Goal: Information Seeking & Learning: Compare options

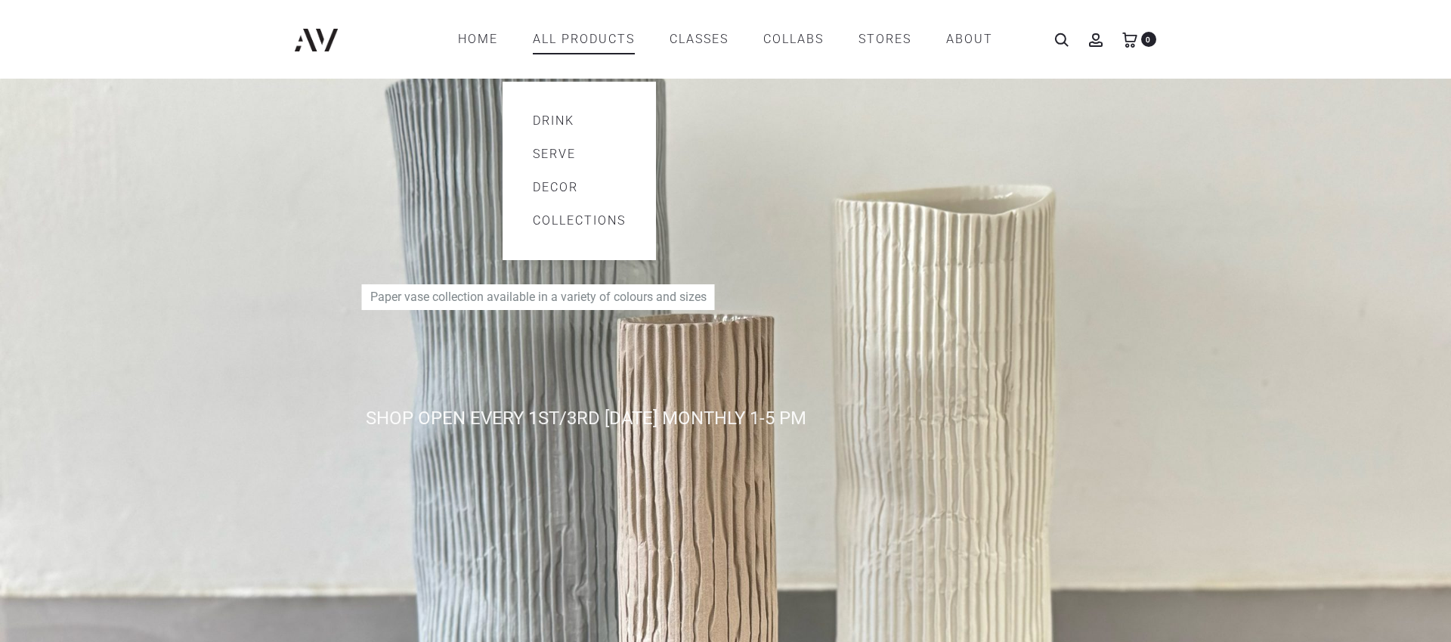
click at [565, 121] on link "Drink" at bounding box center [579, 121] width 93 height 18
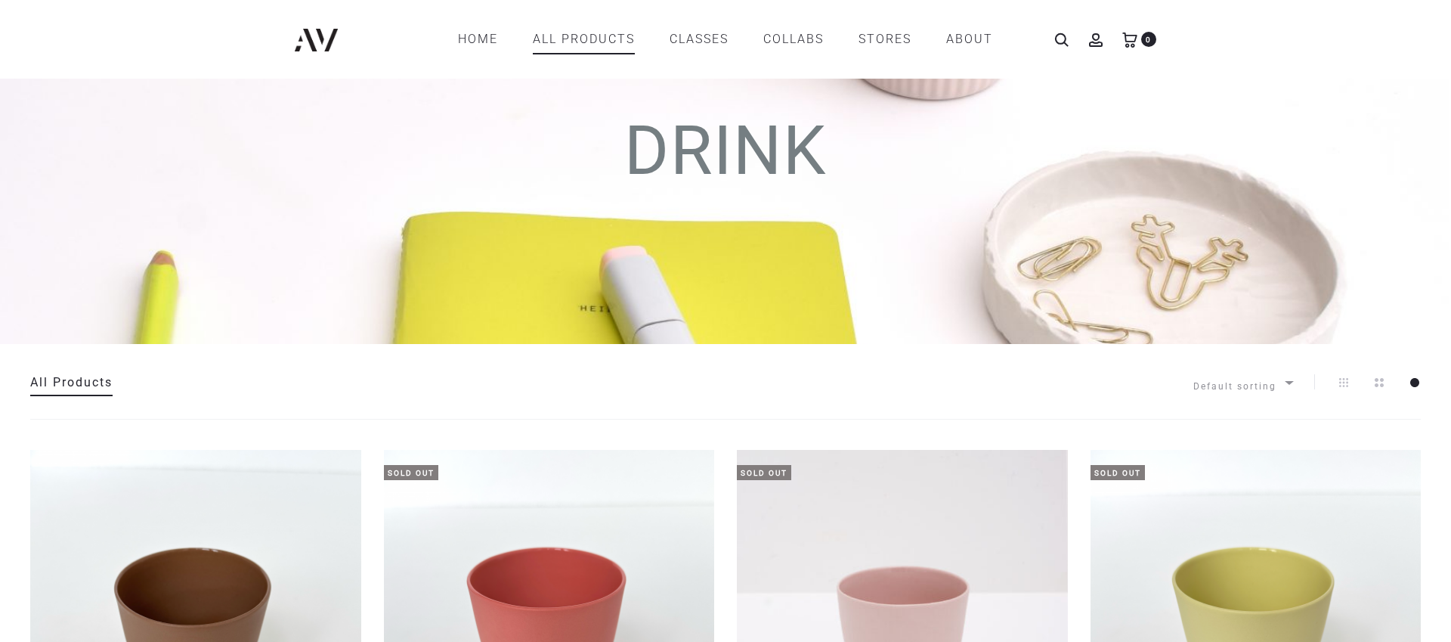
scroll to position [88, 0]
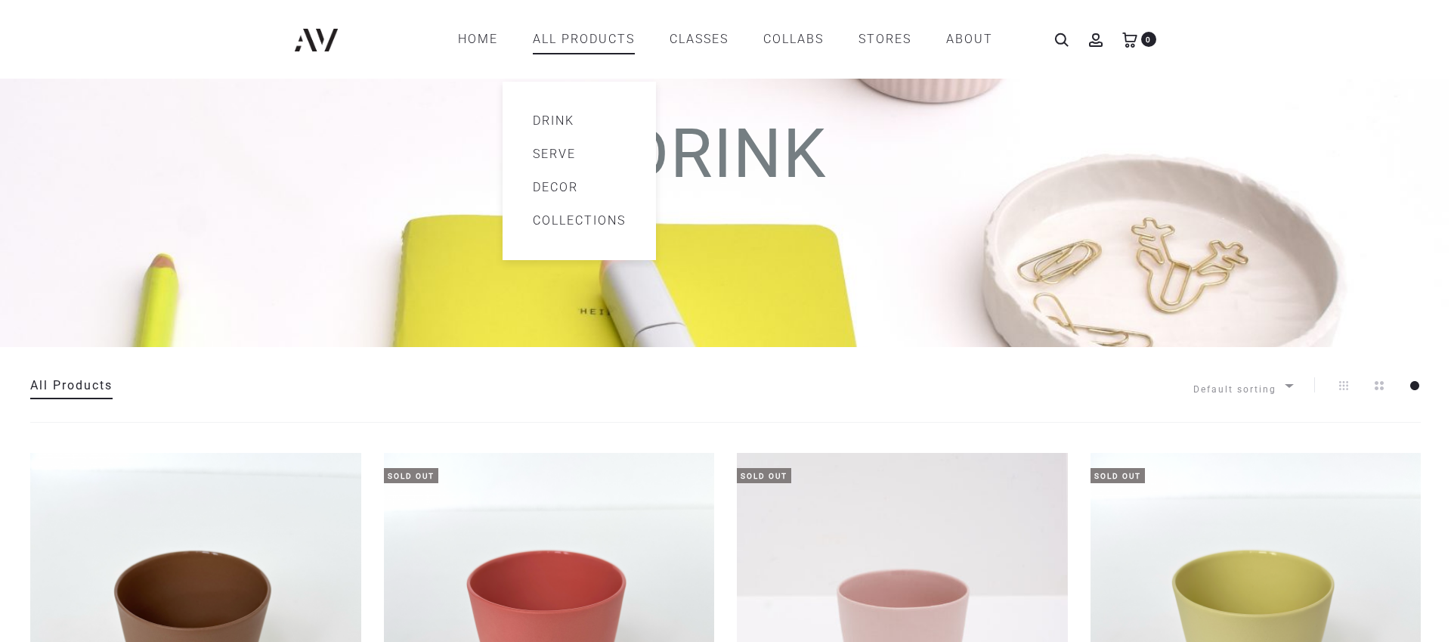
click at [556, 186] on link "Decor" at bounding box center [579, 187] width 93 height 18
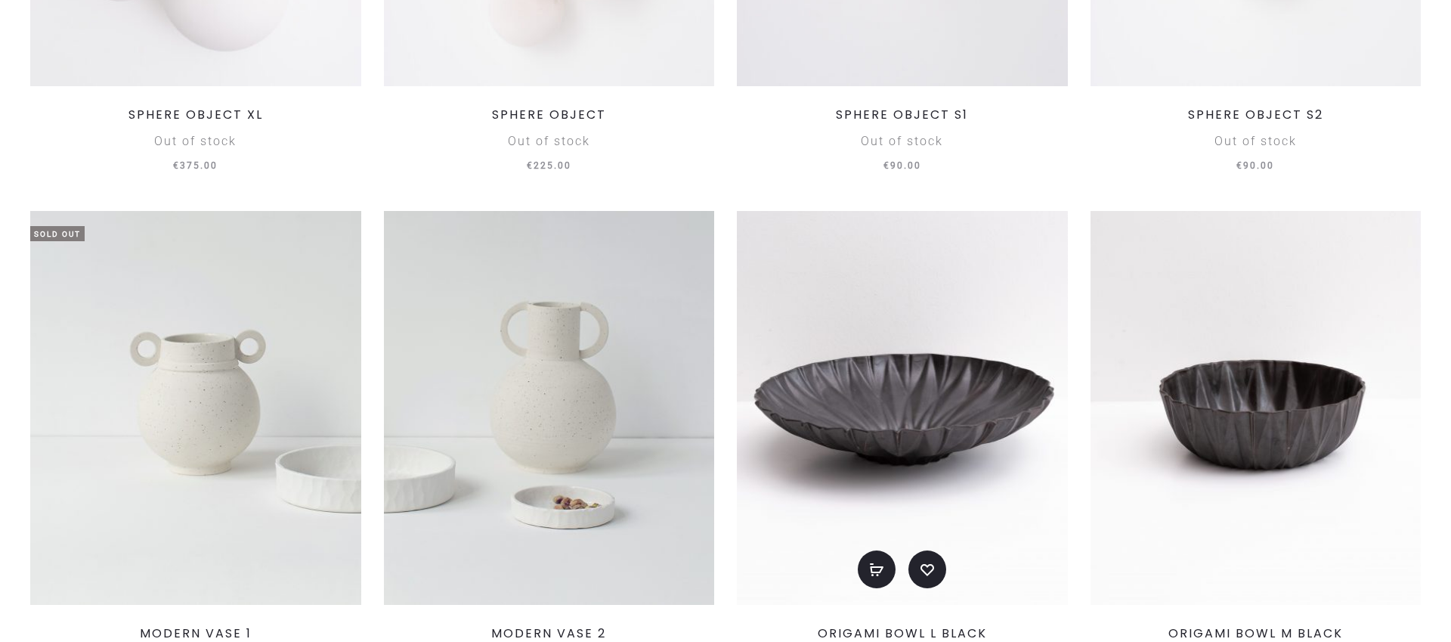
scroll to position [849, 0]
click at [947, 289] on img at bounding box center [902, 407] width 331 height 394
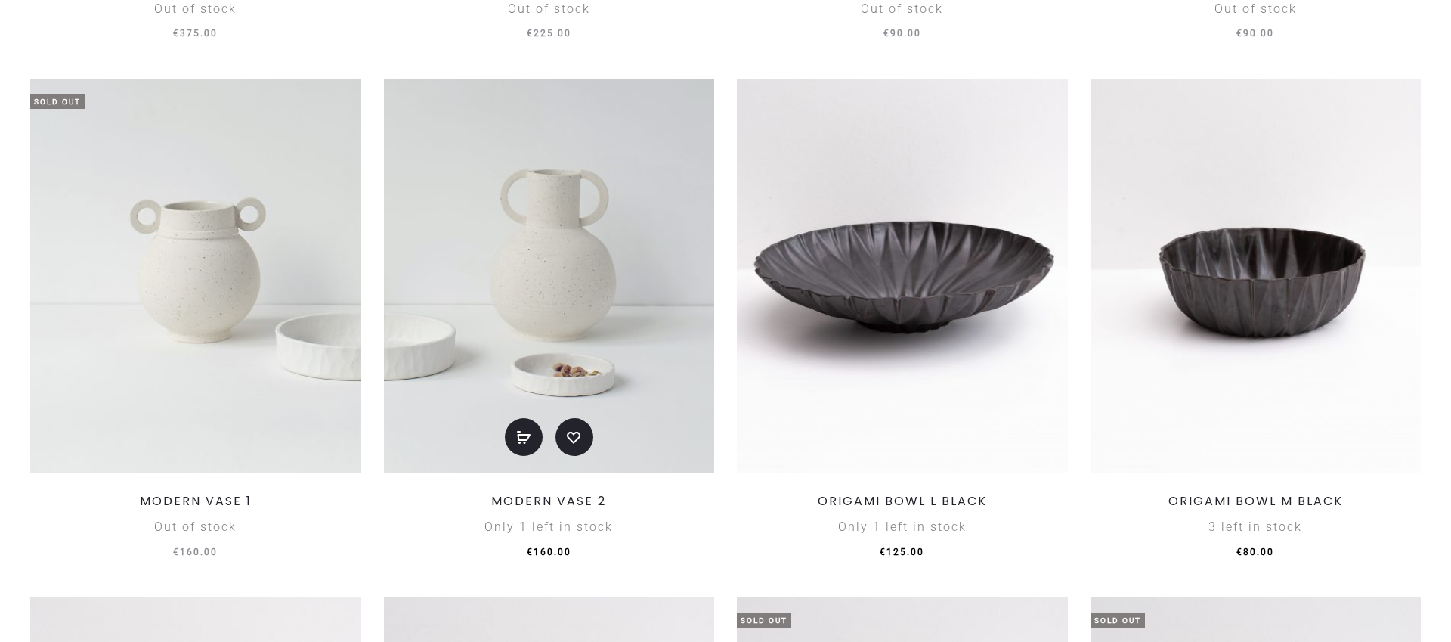
scroll to position [1102, 0]
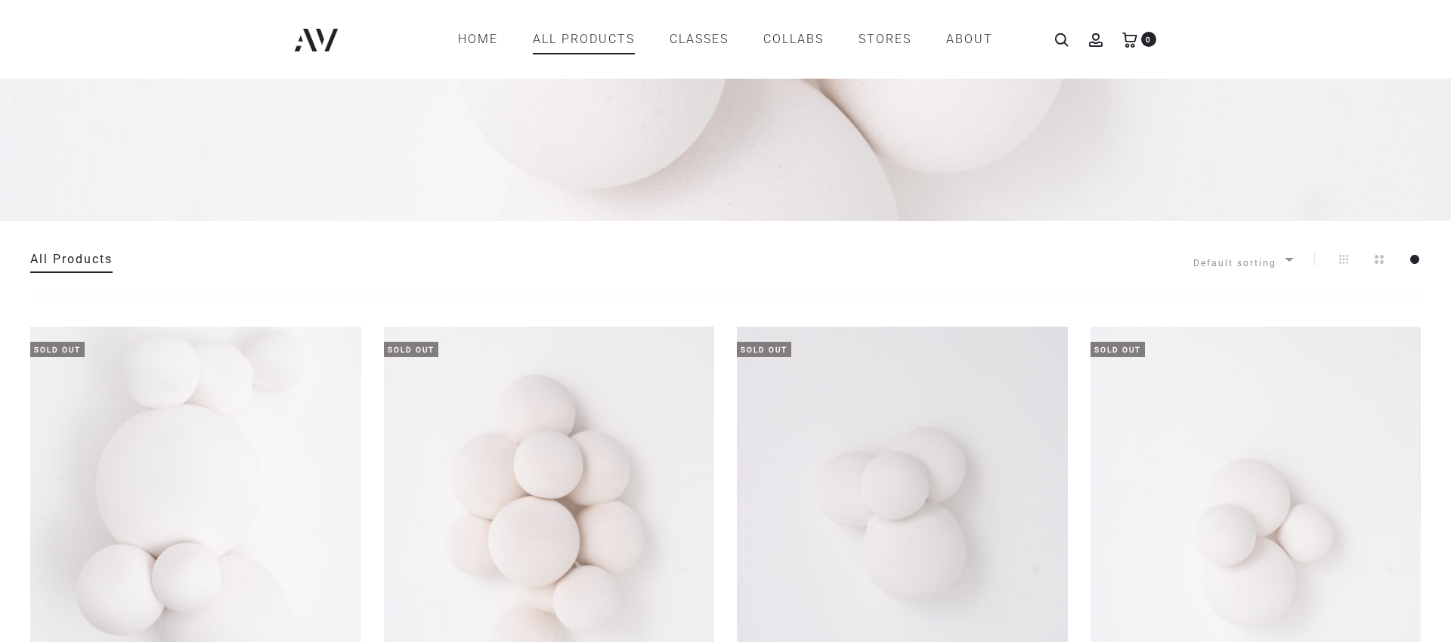
scroll to position [0, 0]
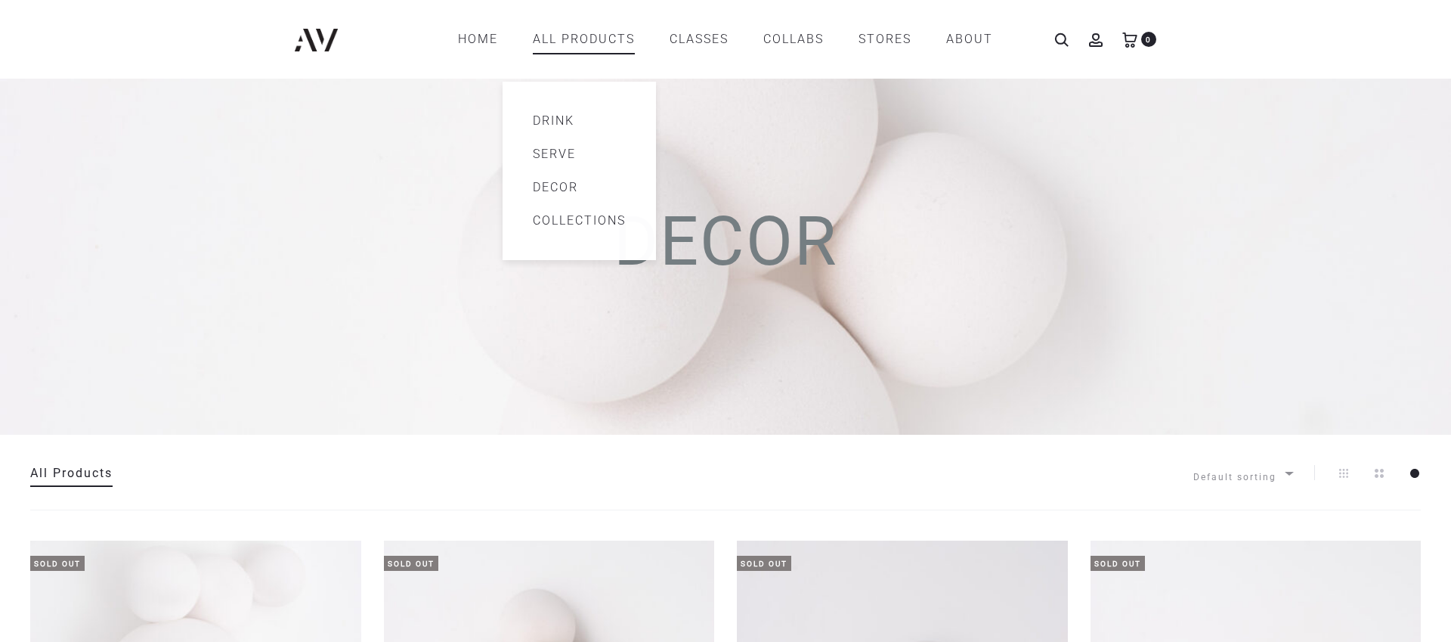
click at [616, 38] on link "All products" at bounding box center [584, 39] width 102 height 26
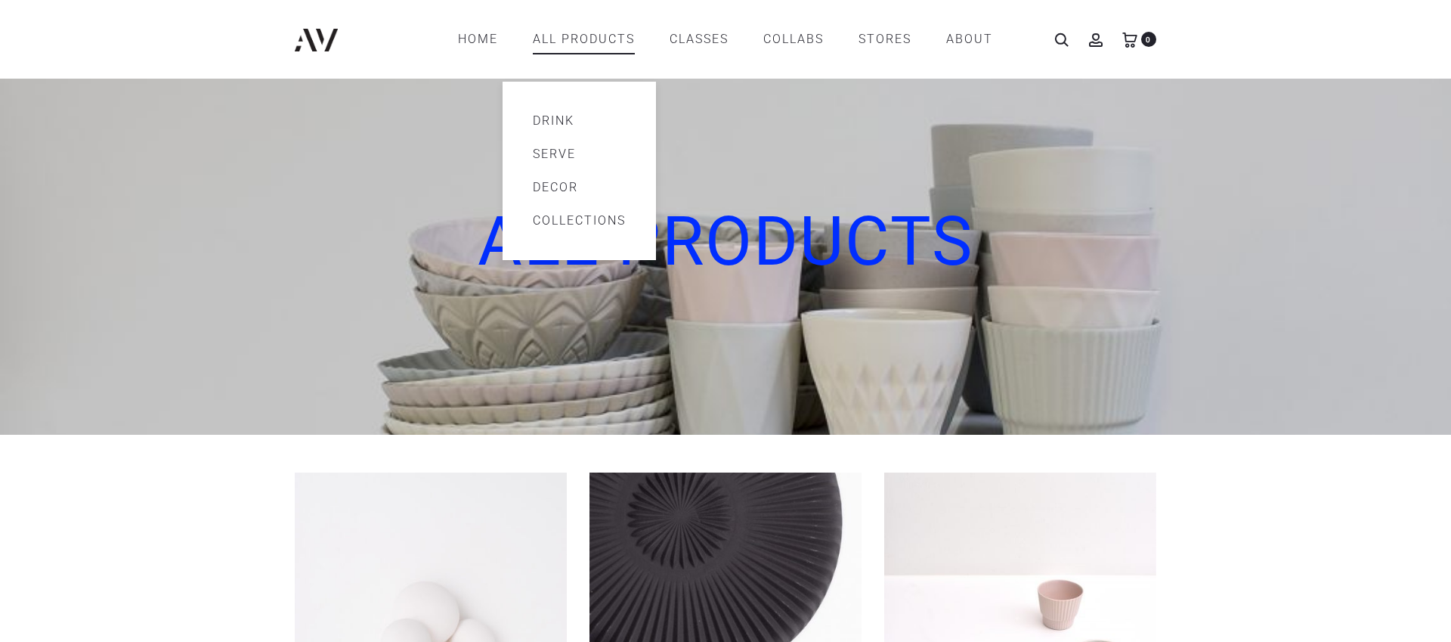
click at [565, 154] on link "Serve" at bounding box center [579, 154] width 93 height 18
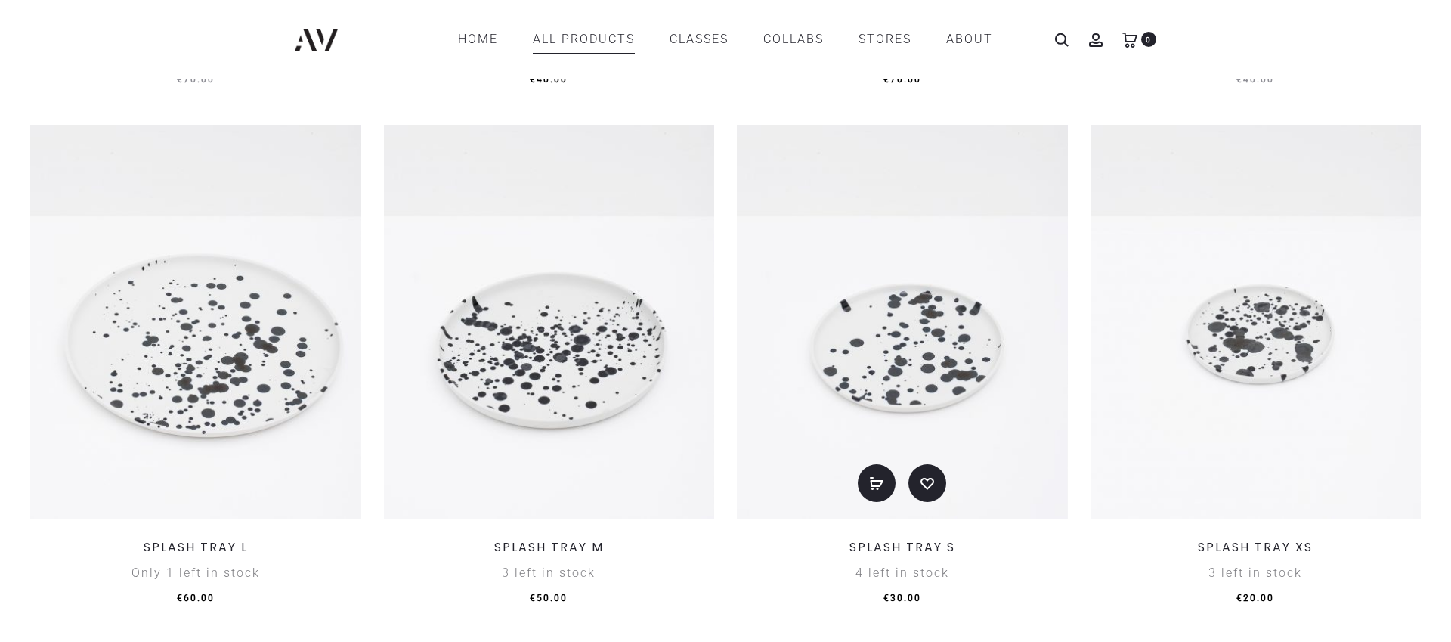
scroll to position [933, 0]
click at [637, 354] on img at bounding box center [549, 322] width 331 height 394
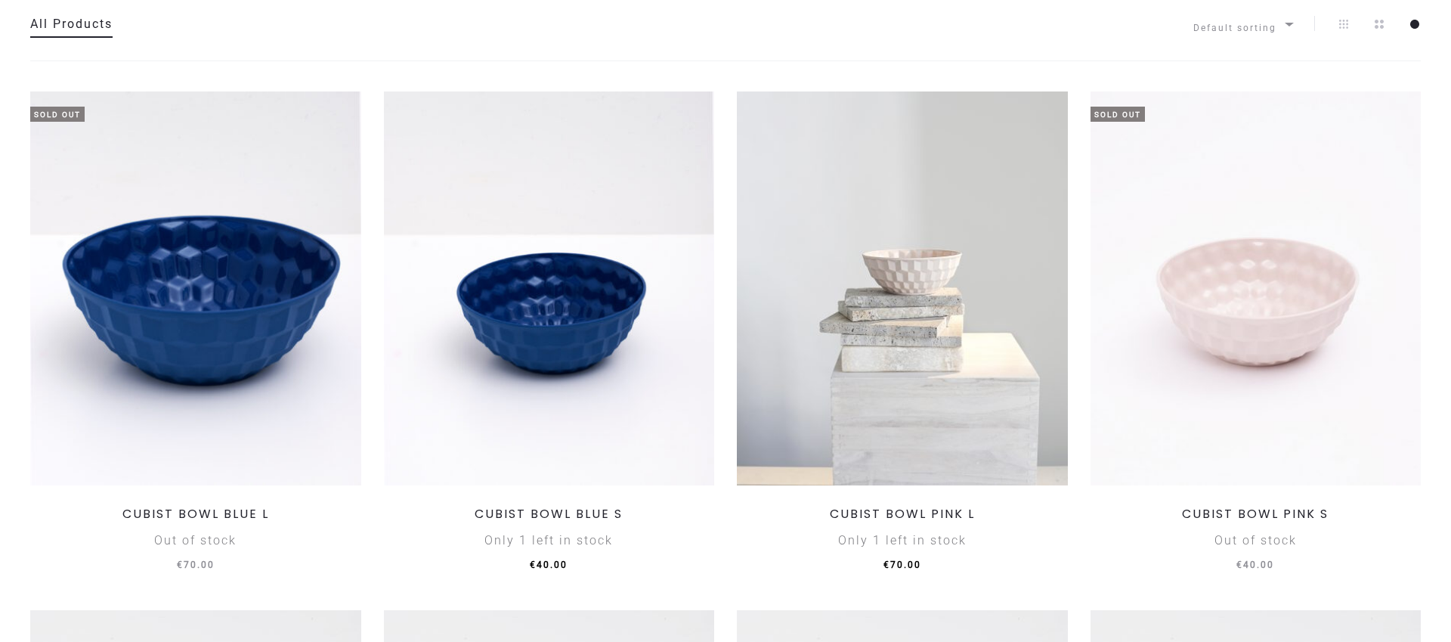
scroll to position [0, 0]
